Goal: Complete application form: Complete application form

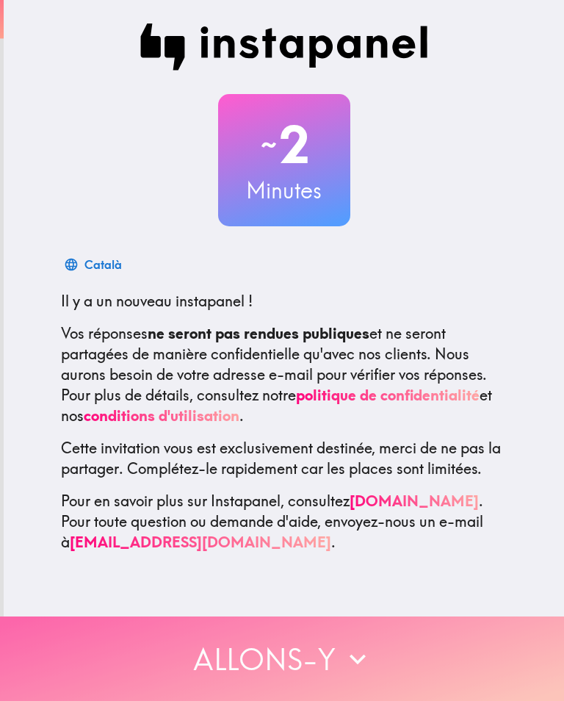
click at [244, 667] on button "Allons-y" at bounding box center [282, 659] width 564 height 85
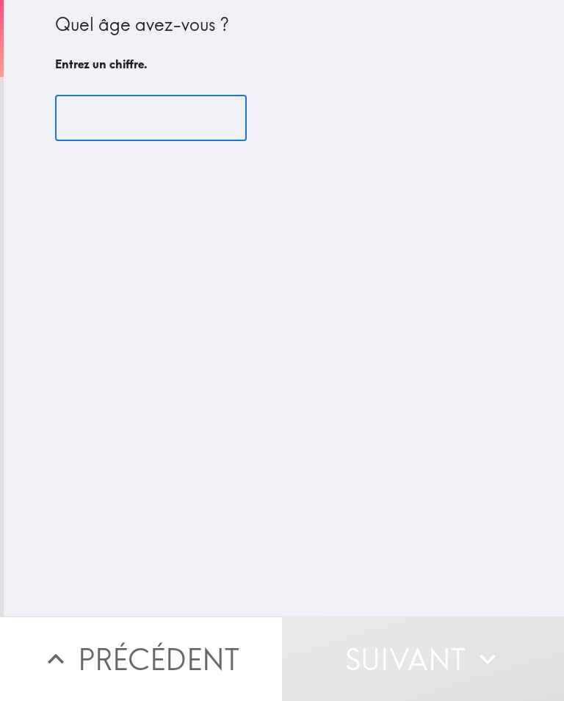
click at [142, 114] on input "number" at bounding box center [151, 119] width 192 height 46
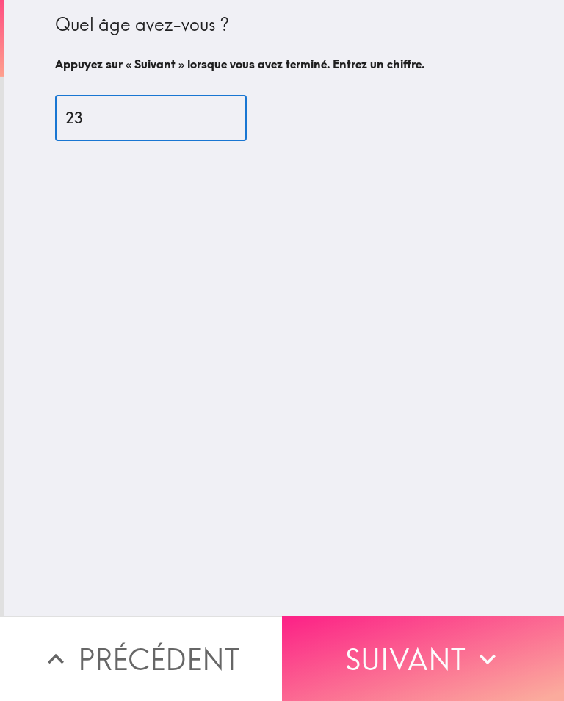
type input "23"
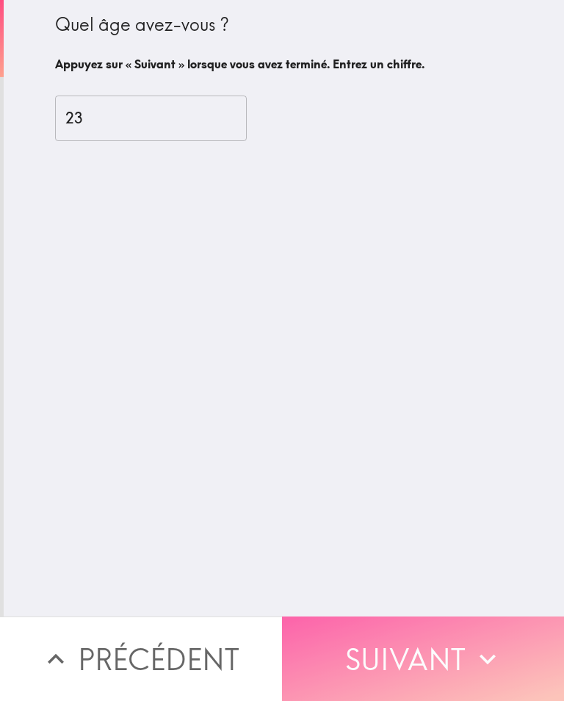
click at [459, 648] on button "Suivant" at bounding box center [423, 659] width 282 height 85
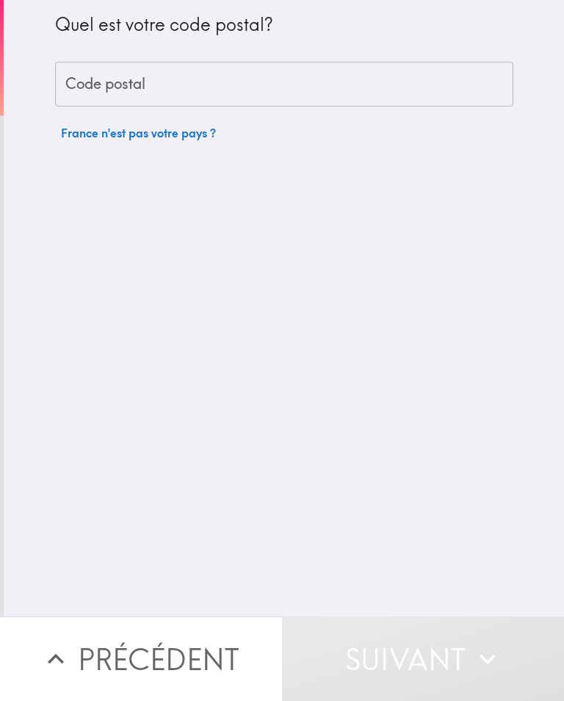
click at [388, 62] on input "Code postal" at bounding box center [284, 85] width 459 height 46
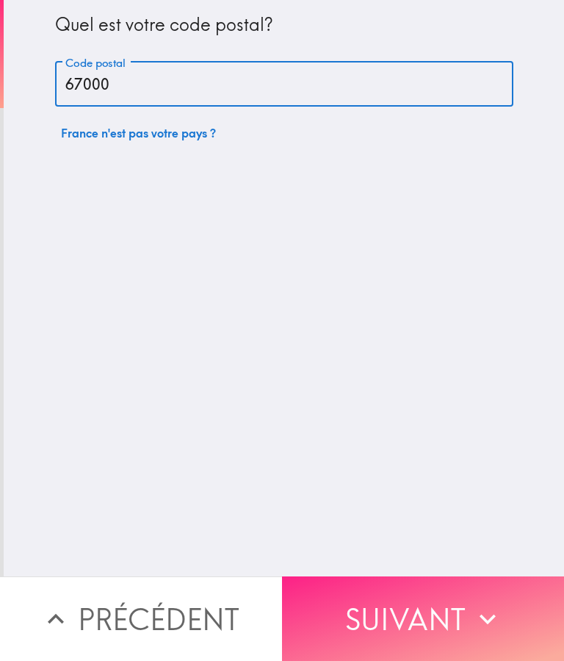
type input "67000"
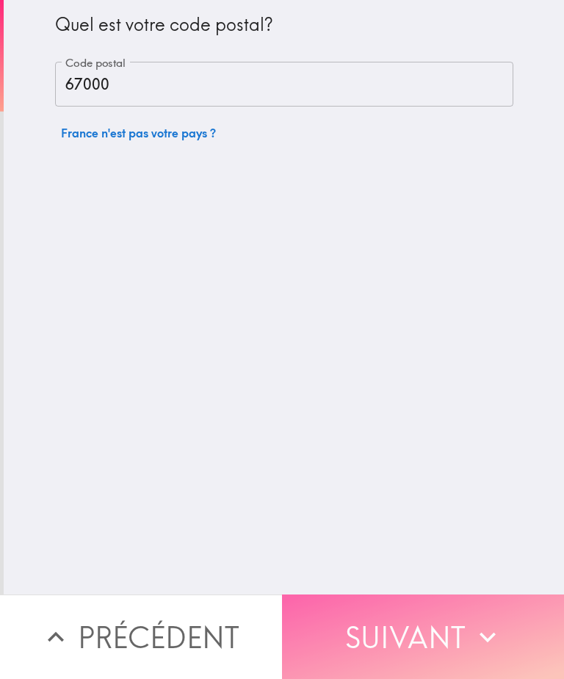
click at [382, 639] on button "Suivant" at bounding box center [423, 637] width 282 height 85
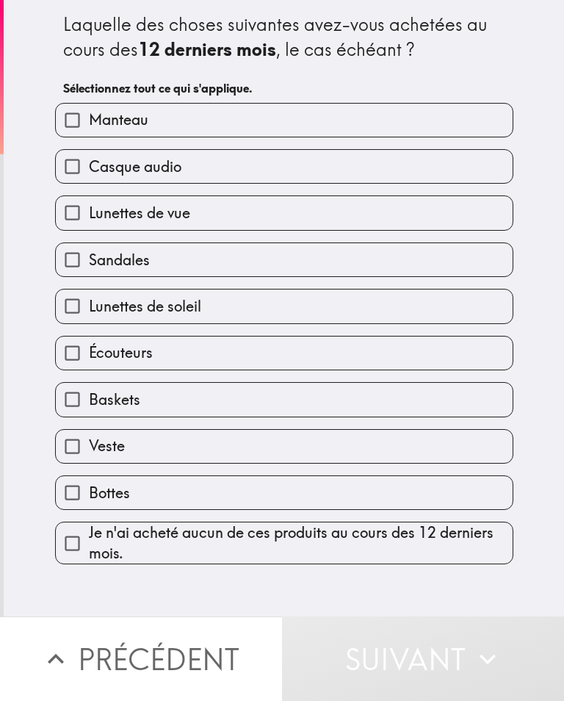
click at [138, 407] on span "Baskets" at bounding box center [114, 400] width 51 height 21
click at [89, 407] on input "Baskets" at bounding box center [72, 399] width 33 height 33
checkbox input "true"
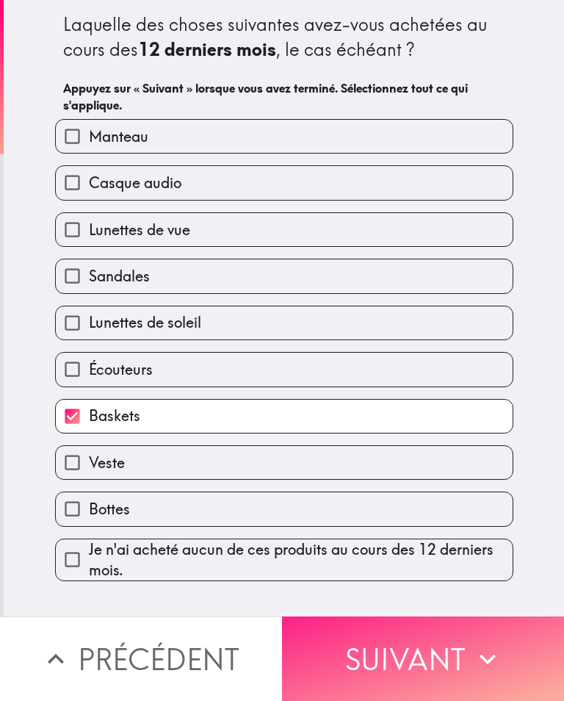
click at [381, 672] on button "Suivant" at bounding box center [423, 659] width 282 height 85
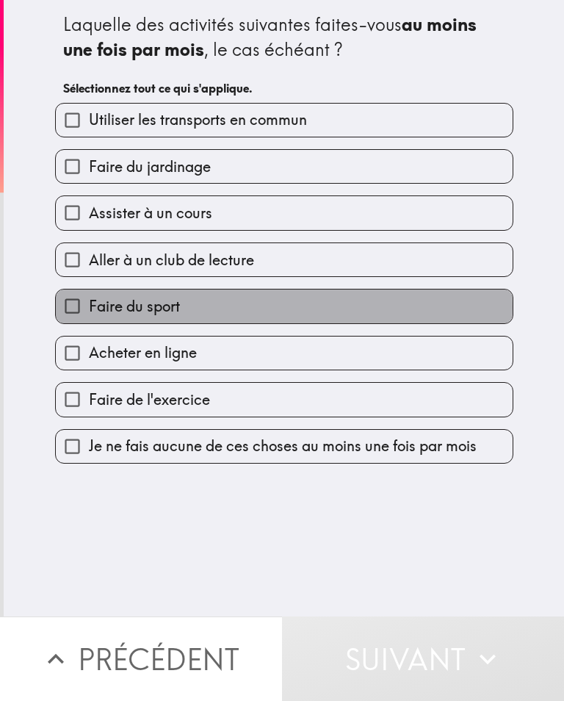
click at [281, 309] on label "Faire du sport" at bounding box center [284, 306] width 457 height 33
click at [89, 309] on input "Faire du sport" at bounding box center [72, 306] width 33 height 33
checkbox input "true"
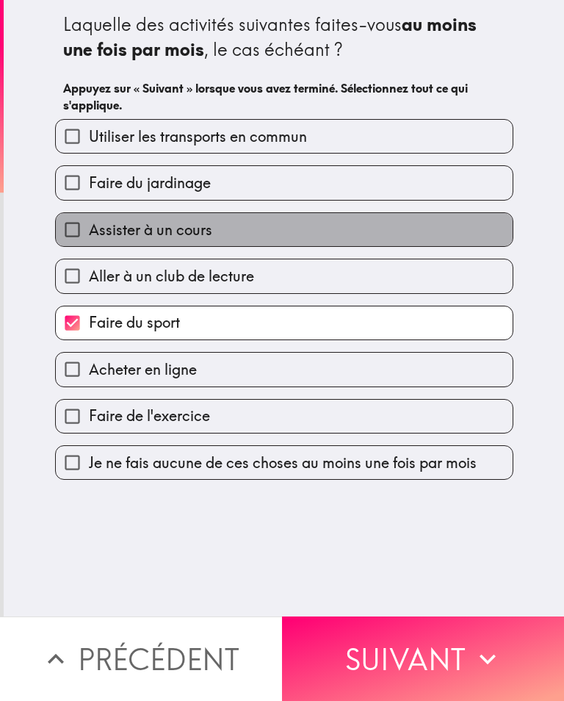
click at [273, 216] on label "Assister à un cours" at bounding box center [284, 229] width 457 height 33
click at [89, 216] on input "Assister à un cours" at bounding box center [72, 229] width 33 height 33
checkbox input "true"
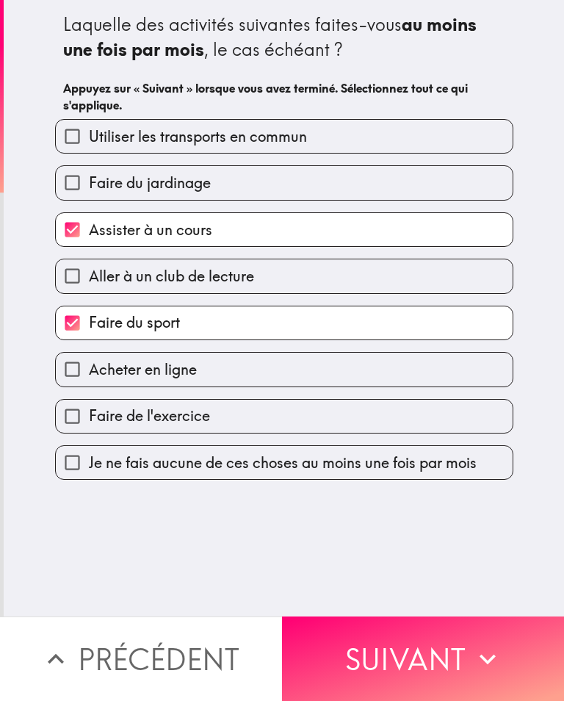
click at [265, 129] on span "Utiliser les transports en commun" at bounding box center [198, 136] width 218 height 21
click at [89, 129] on input "Utiliser les transports en commun" at bounding box center [72, 136] width 33 height 33
checkbox input "true"
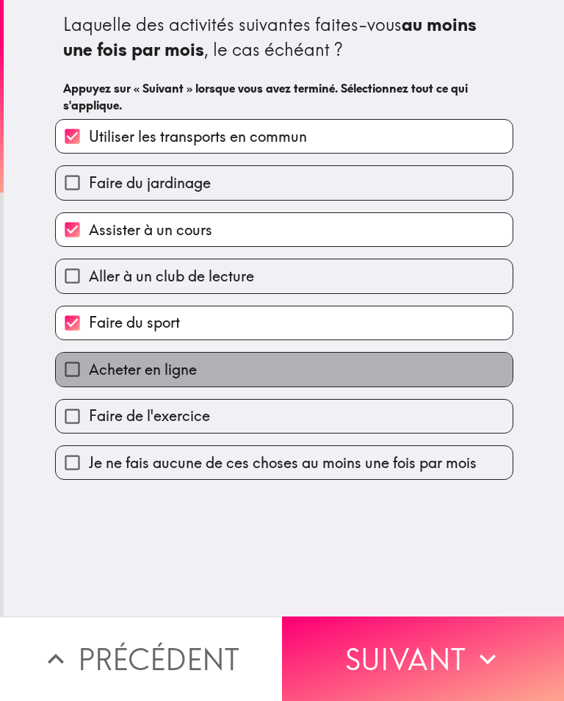
drag, startPoint x: 213, startPoint y: 368, endPoint x: 290, endPoint y: 534, distance: 183.2
click at [213, 368] on label "Acheter en ligne" at bounding box center [284, 369] width 457 height 33
click at [89, 368] on input "Acheter en ligne" at bounding box center [72, 369] width 33 height 33
checkbox input "true"
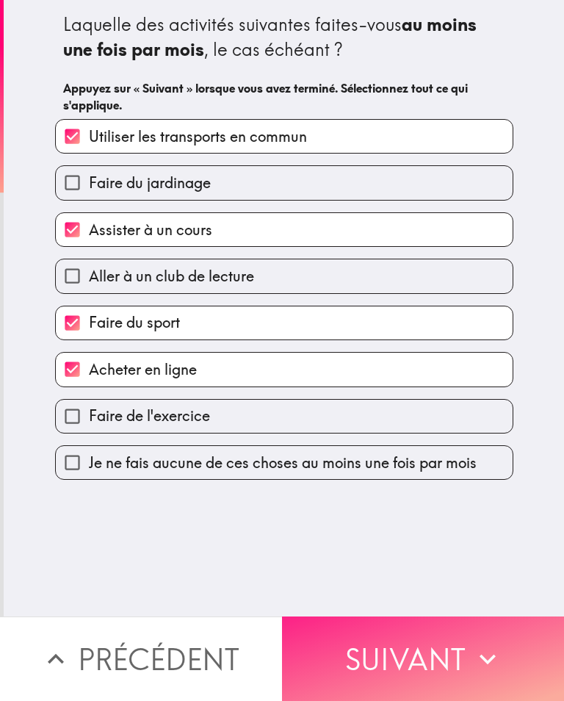
click at [380, 685] on button "Suivant" at bounding box center [423, 659] width 282 height 85
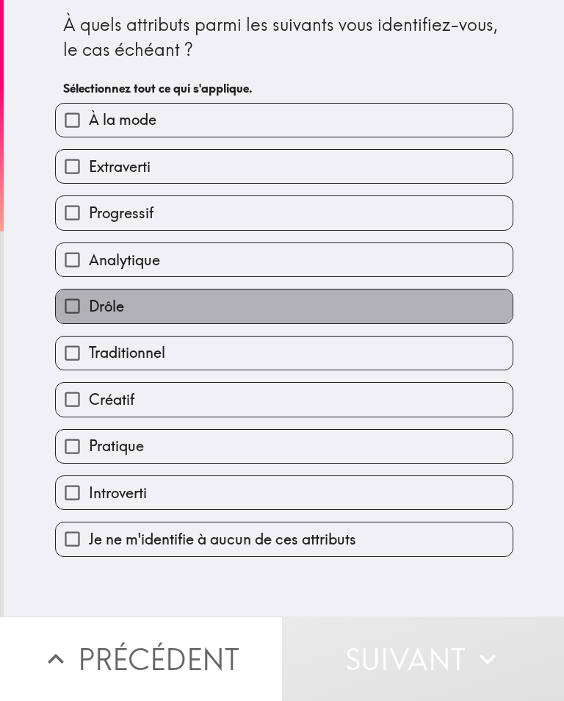
drag, startPoint x: 299, startPoint y: 323, endPoint x: 299, endPoint y: 370, distance: 46.3
click at [299, 323] on label "Drôle" at bounding box center [284, 306] width 457 height 33
click at [89, 323] on input "Drôle" at bounding box center [72, 306] width 33 height 33
checkbox input "true"
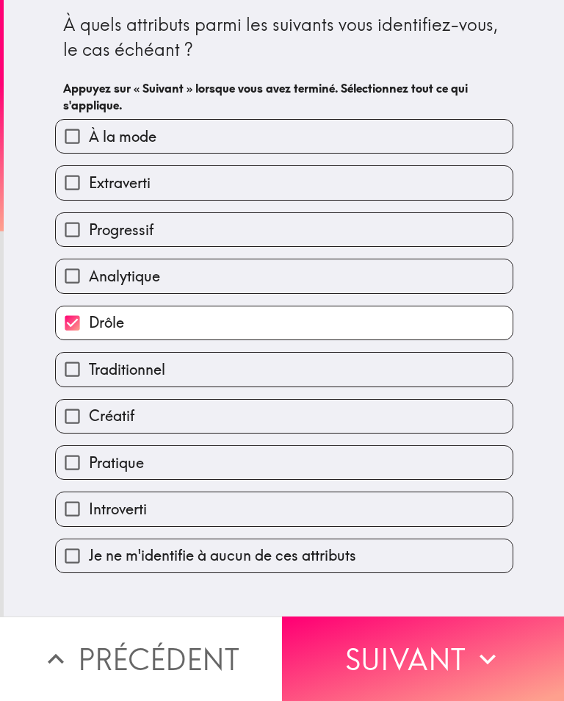
click at [299, 386] on label "Traditionnel" at bounding box center [284, 369] width 457 height 33
click at [89, 386] on input "Traditionnel" at bounding box center [72, 369] width 33 height 33
checkbox input "true"
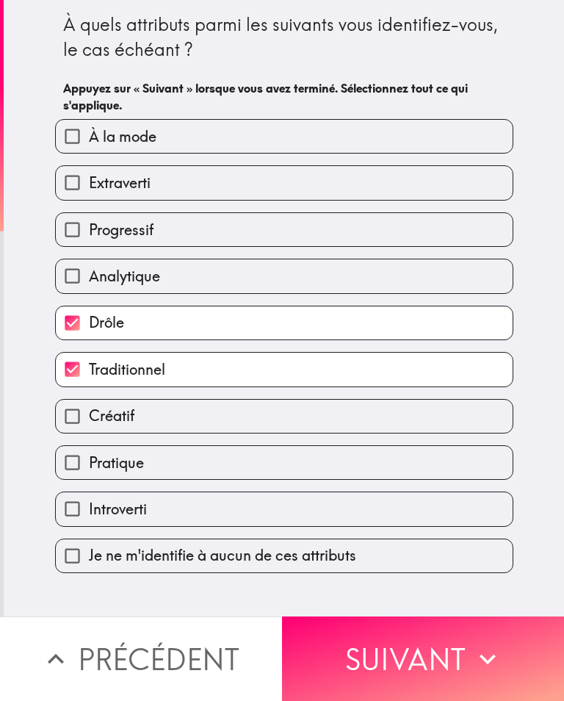
click at [296, 420] on label "Créatif" at bounding box center [284, 416] width 457 height 33
click at [89, 420] on input "Créatif" at bounding box center [72, 416] width 33 height 33
checkbox input "true"
